Goal: Understand process/instructions

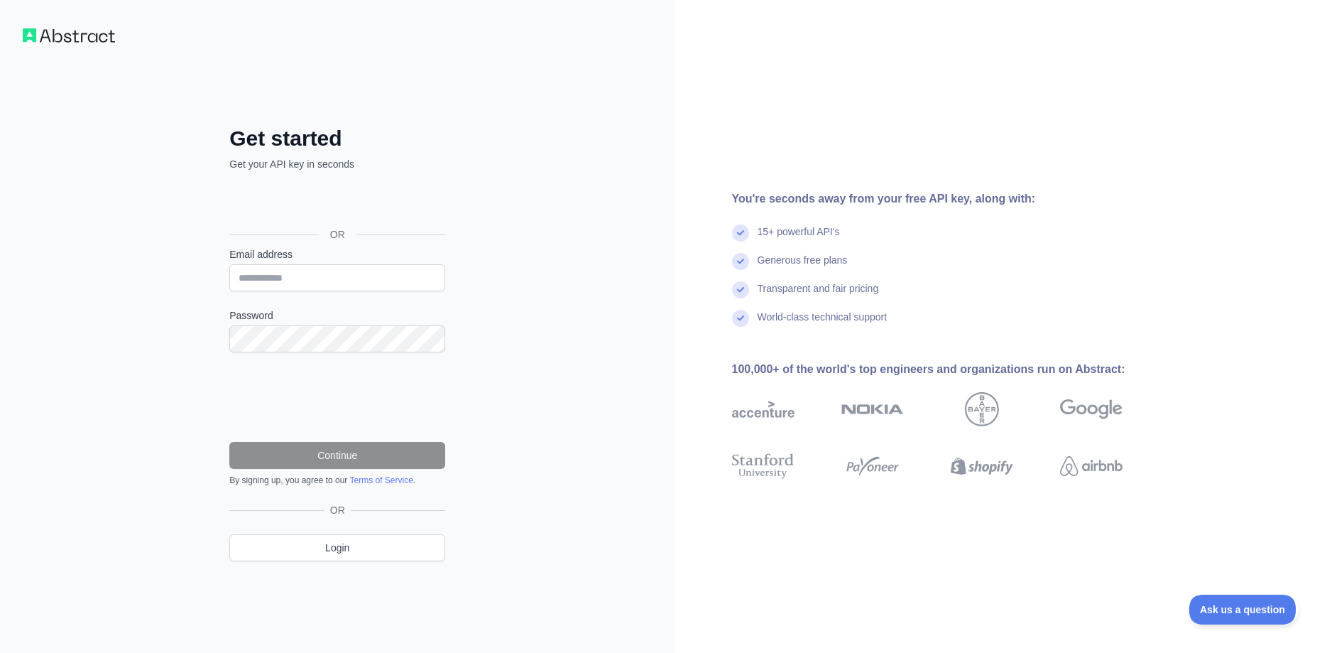
click at [364, 197] on div "Войти с аккаунтом Google (откроется в новой вкладке)" at bounding box center [335, 202] width 213 height 31
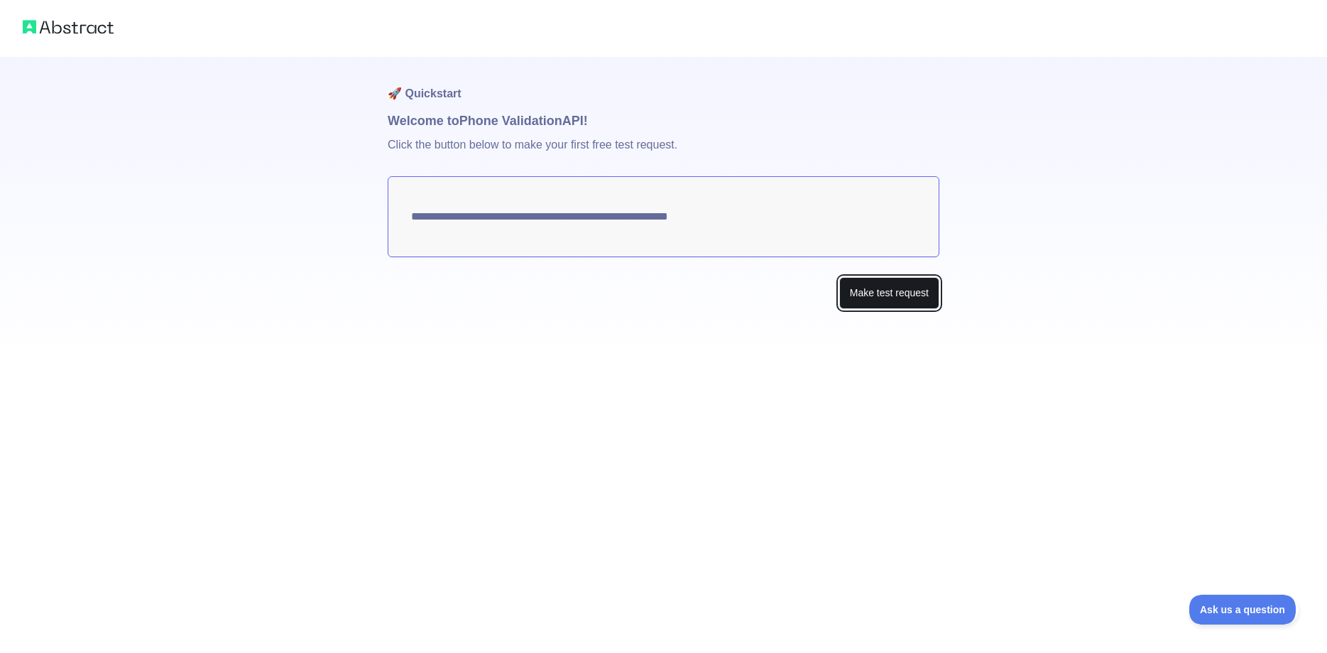
click at [882, 295] on button "Make test request" at bounding box center [889, 293] width 100 height 32
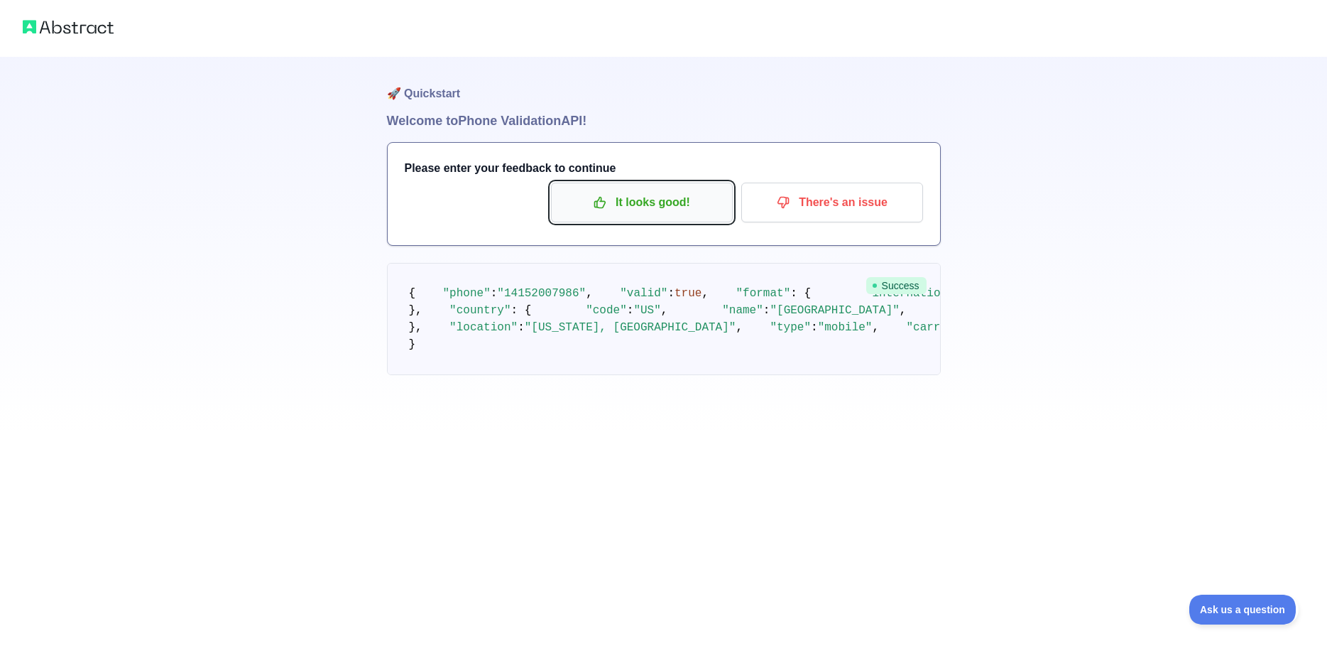
click at [642, 203] on p "It looks good!" at bounding box center [642, 202] width 161 height 24
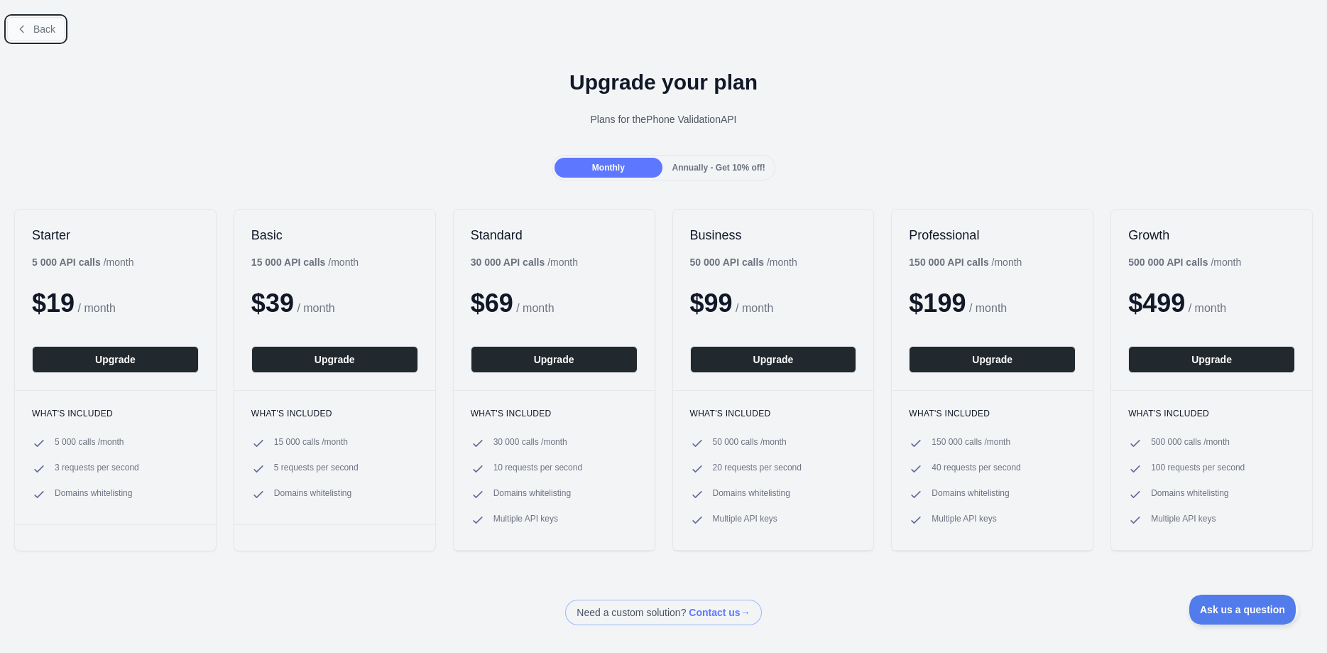
click at [33, 31] on span "Back" at bounding box center [44, 28] width 22 height 11
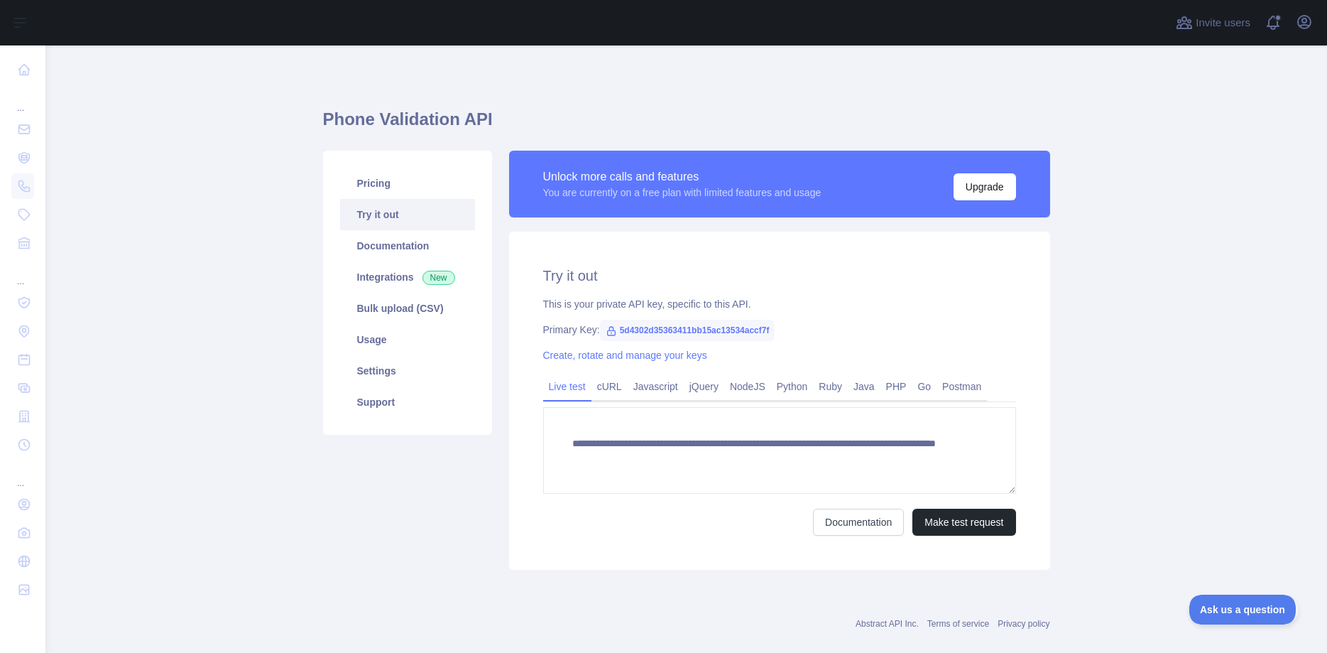
click at [663, 333] on span "5d4302d35363411bb15ac13534accf7f" at bounding box center [687, 330] width 175 height 21
click at [663, 334] on span "5d4302d35363411bb15ac13534accf7f" at bounding box center [687, 330] width 175 height 21
copy span "5d4302d35363411bb15ac13534accf7f"
